Goal: Participate in discussion

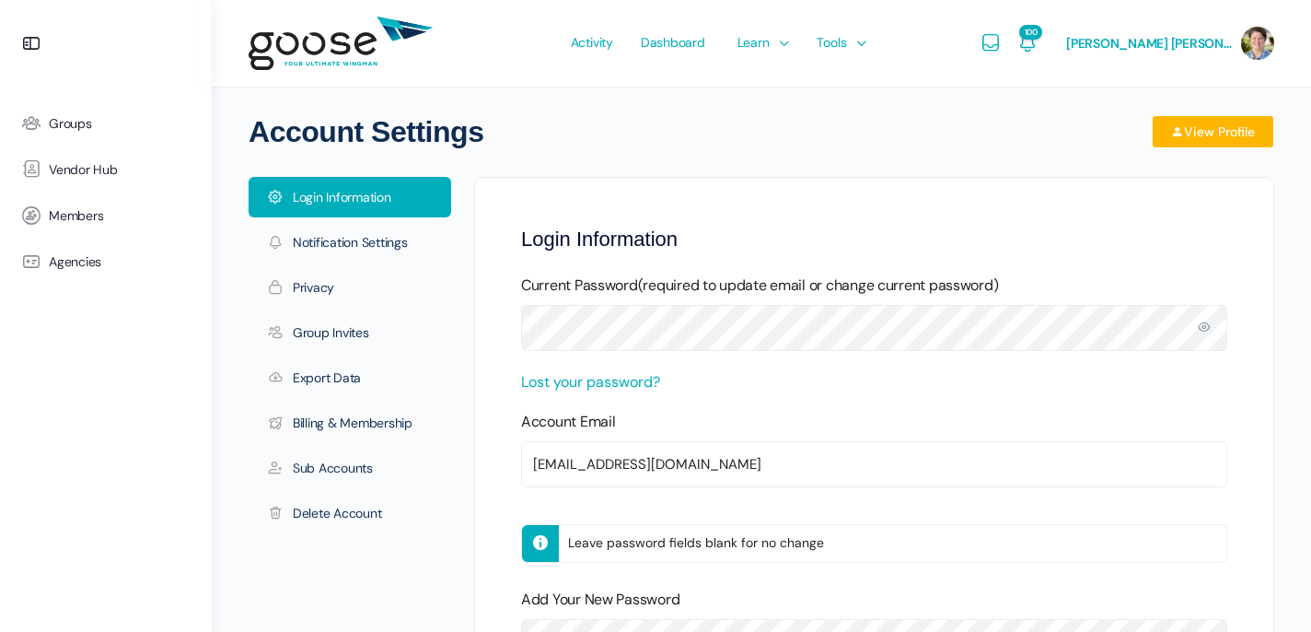
click at [704, 189] on e-page-transition at bounding box center [655, 316] width 1311 height 632
click at [609, 41] on e-page-transition at bounding box center [655, 316] width 1311 height 632
click at [76, 133] on link "Groups" at bounding box center [105, 123] width 193 height 46
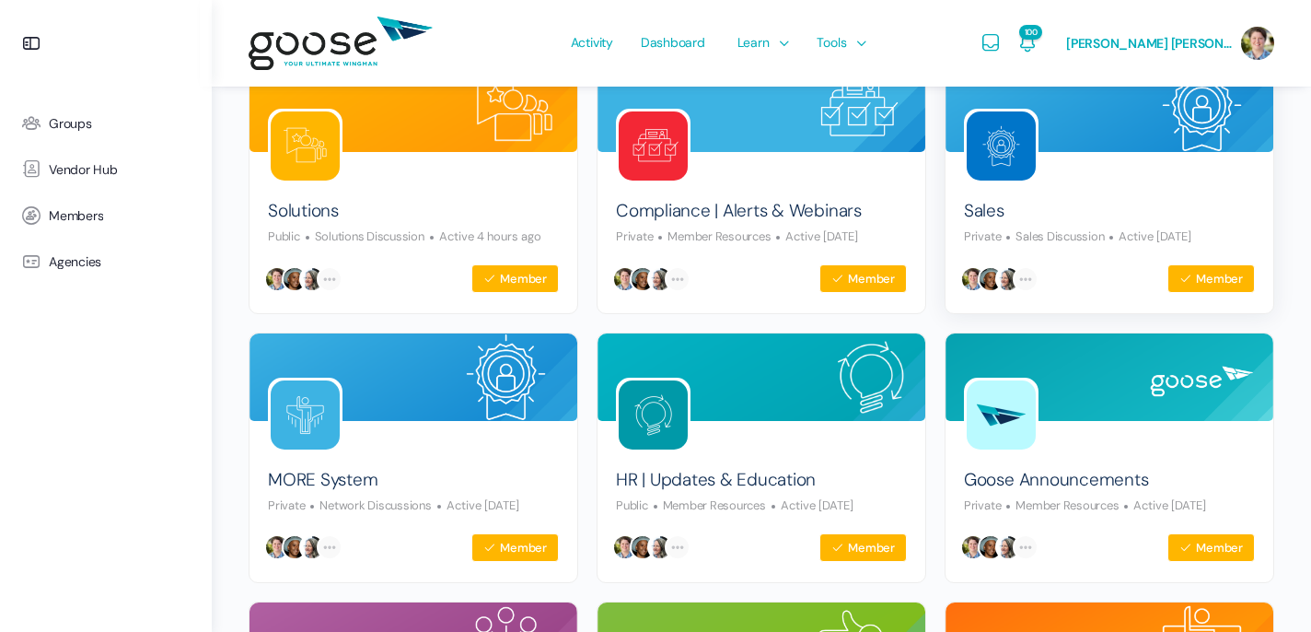
scroll to position [235, 0]
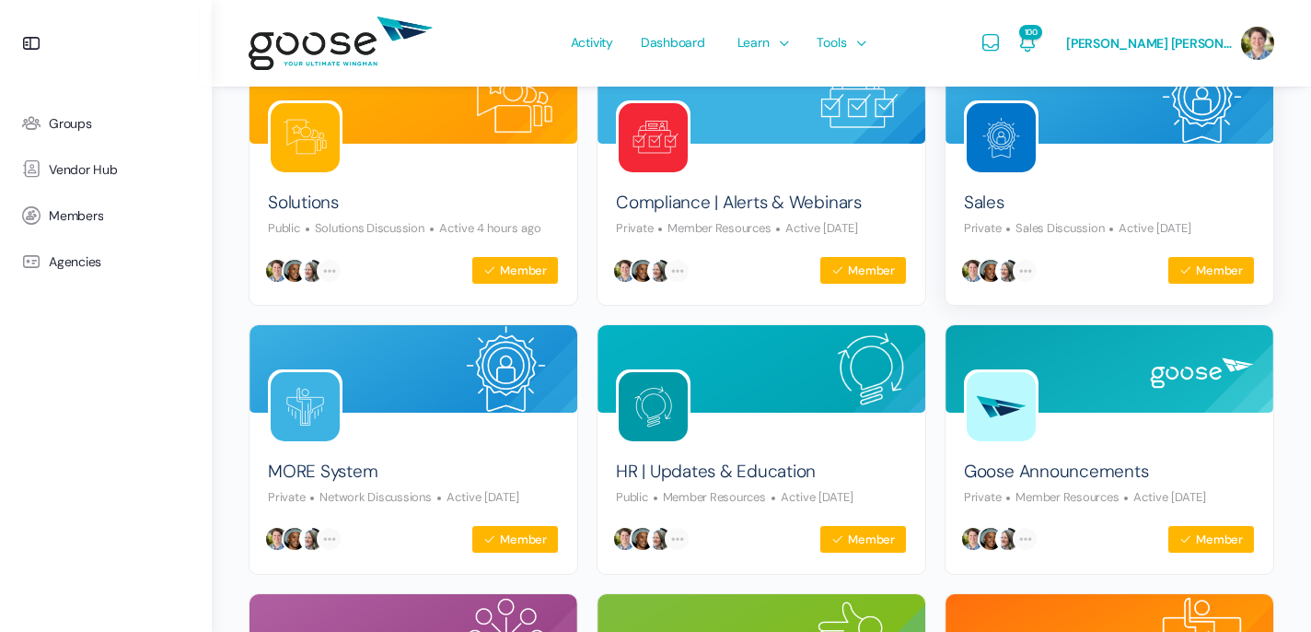
click at [1012, 151] on img at bounding box center [1001, 137] width 69 height 69
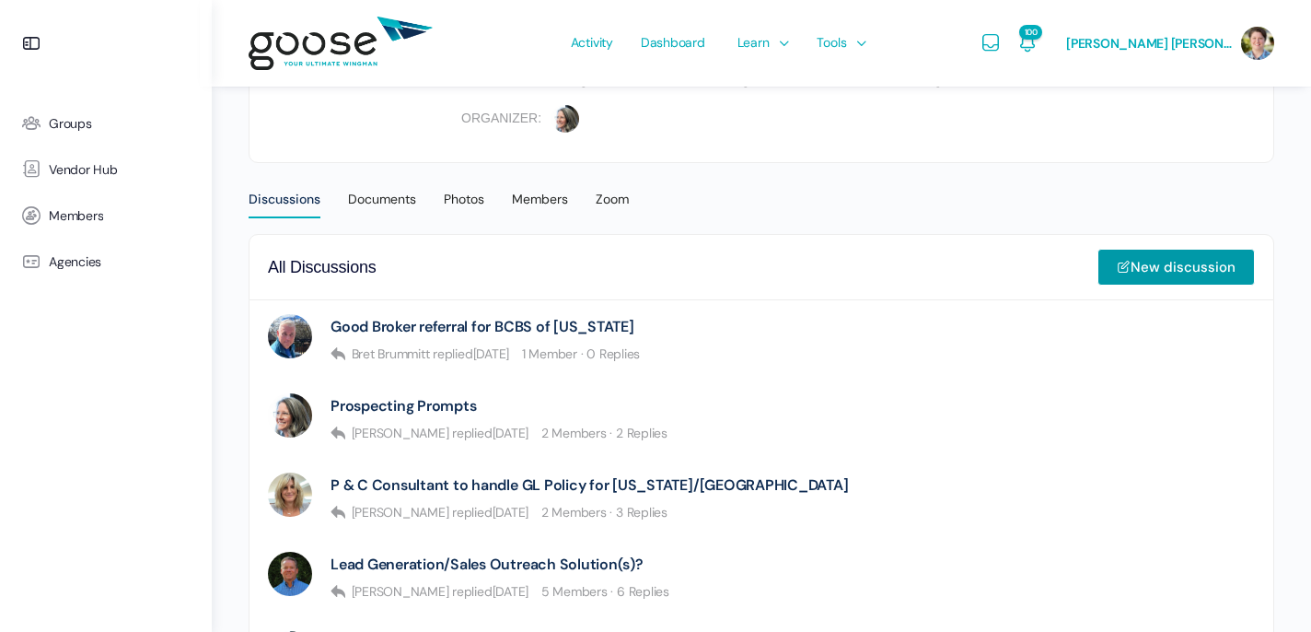
scroll to position [511, 0]
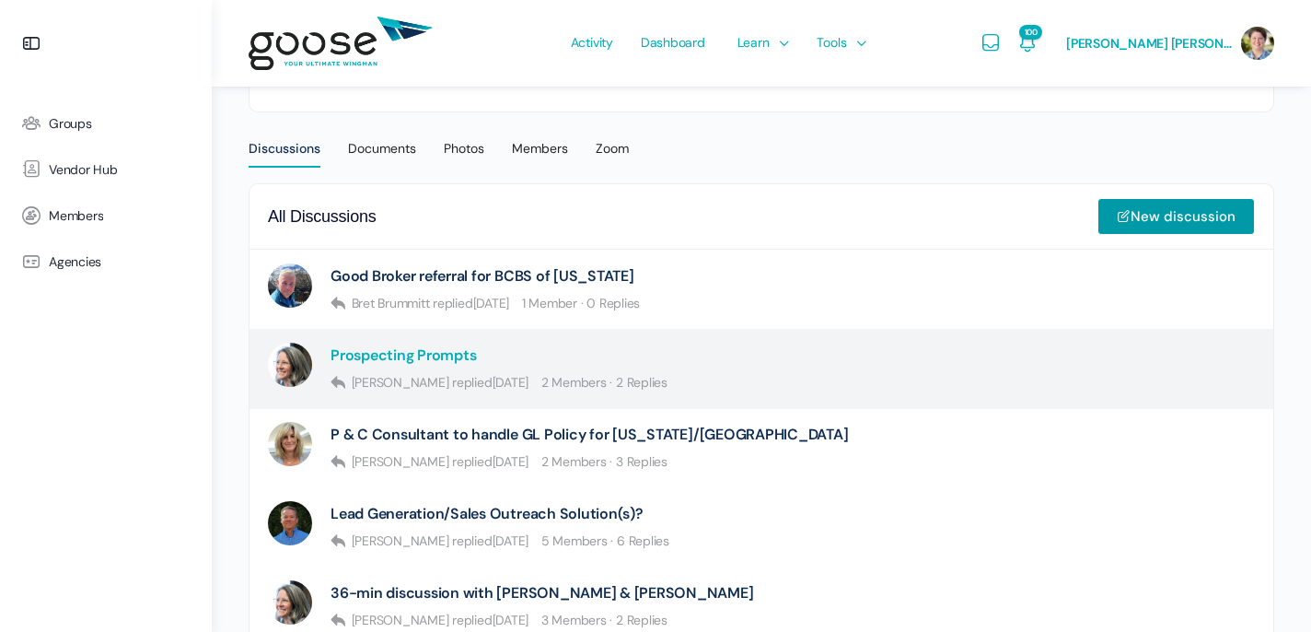
click at [405, 351] on link "Prospecting Prompts" at bounding box center [403, 354] width 145 height 17
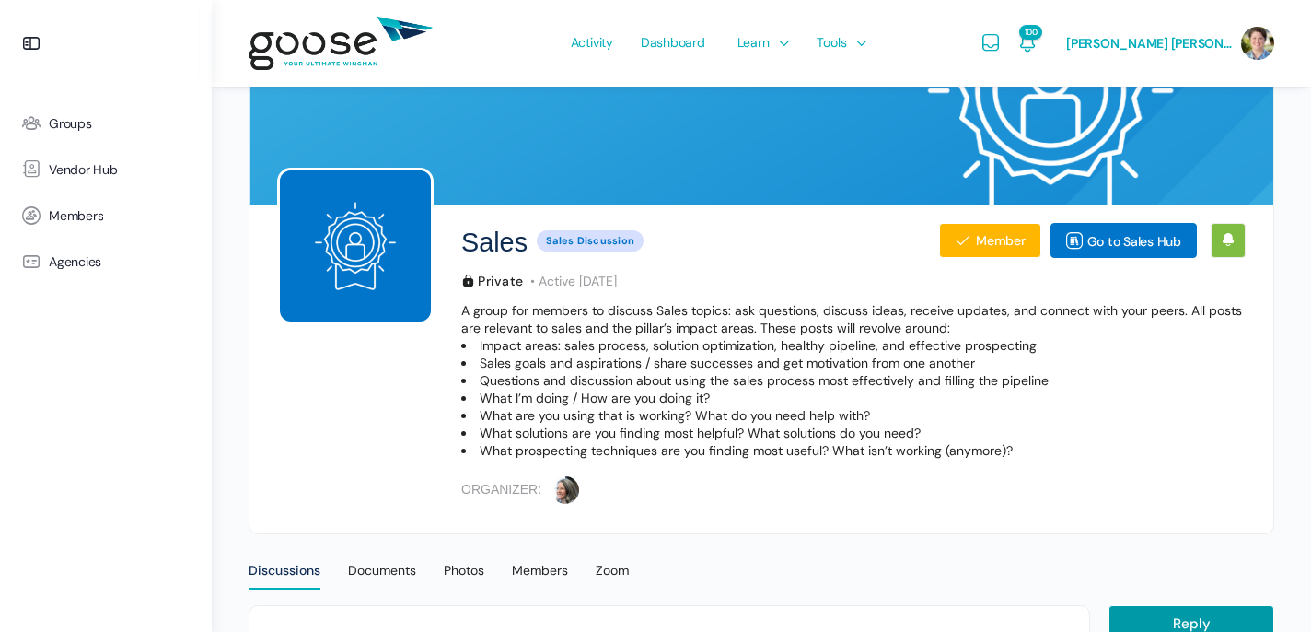
scroll to position [122, 0]
